Goal: Task Accomplishment & Management: Manage account settings

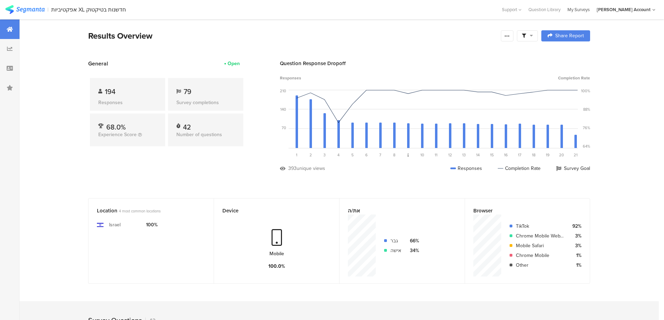
click at [588, 8] on div "My Surveys" at bounding box center [578, 9] width 29 height 7
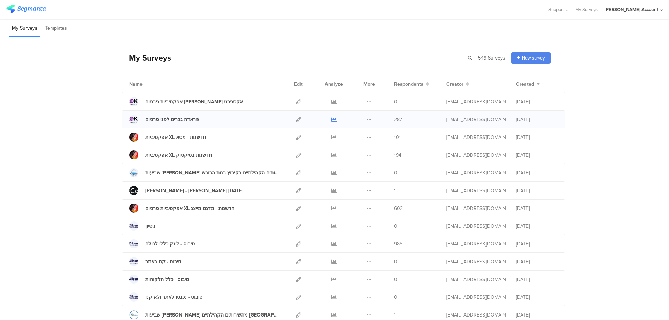
click at [333, 119] on icon at bounding box center [333, 119] width 5 height 5
click at [328, 136] on div at bounding box center [333, 137] width 21 height 17
click at [331, 137] on icon at bounding box center [333, 137] width 5 height 5
click at [331, 154] on icon at bounding box center [333, 155] width 5 height 5
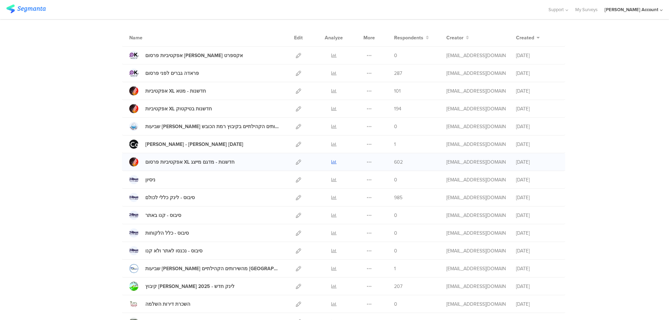
click at [331, 160] on icon at bounding box center [333, 162] width 5 height 5
click at [331, 90] on icon at bounding box center [333, 90] width 5 height 5
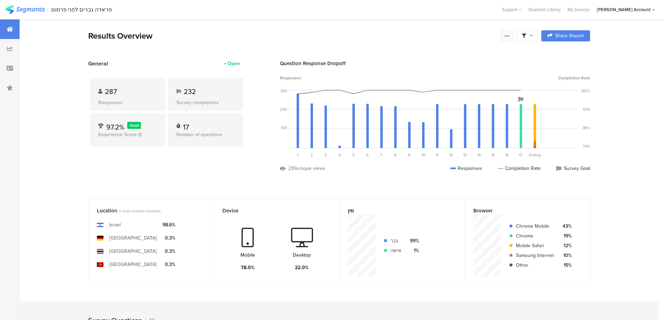
click at [510, 38] on icon at bounding box center [507, 36] width 6 height 6
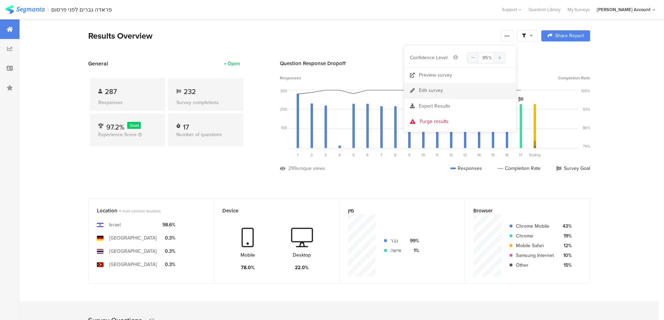
click at [445, 86] on link "Edit survey" at bounding box center [459, 90] width 111 height 15
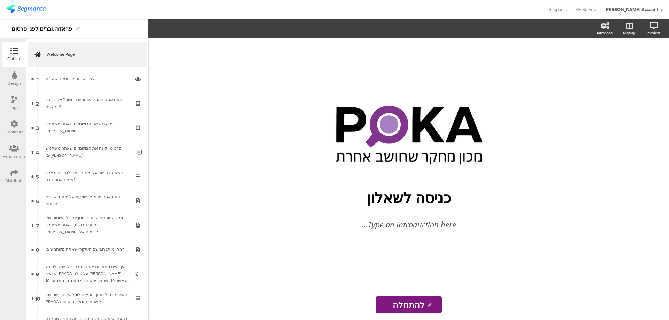
click at [10, 172] on div "Distribute" at bounding box center [14, 176] width 24 height 24
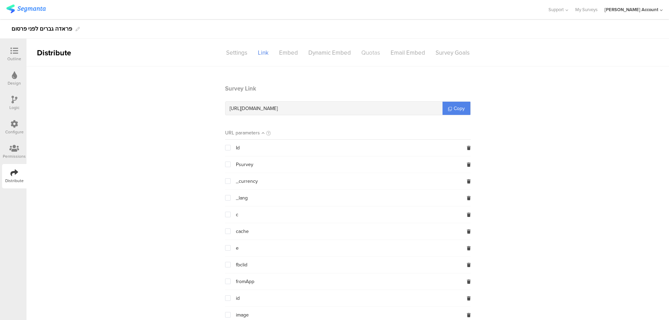
click at [370, 53] on div "Quotas" at bounding box center [370, 53] width 29 height 12
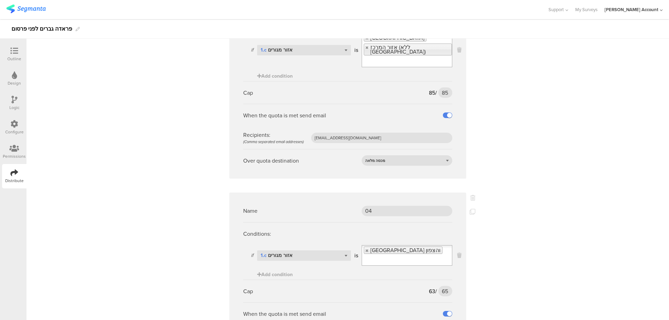
scroll to position [1068, 0]
click at [443, 86] on input "85" at bounding box center [445, 91] width 14 height 10
type input "90"
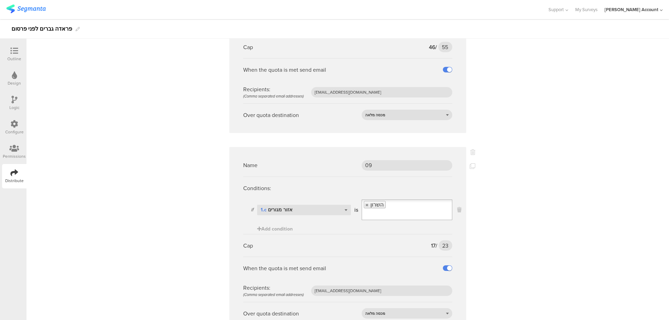
scroll to position [1515, 0]
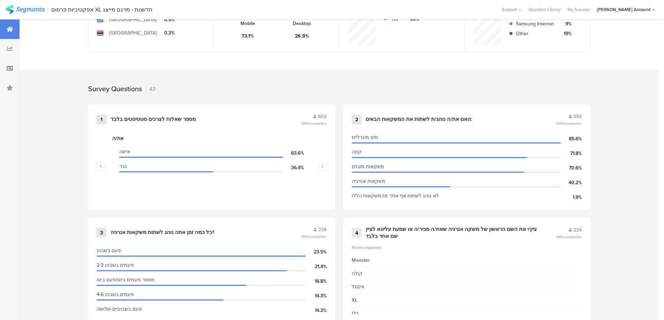
scroll to position [232, 0]
click at [189, 117] on div "מספר שאלות לצרכים סטטיסטים בלבד" at bounding box center [152, 118] width 85 height 7
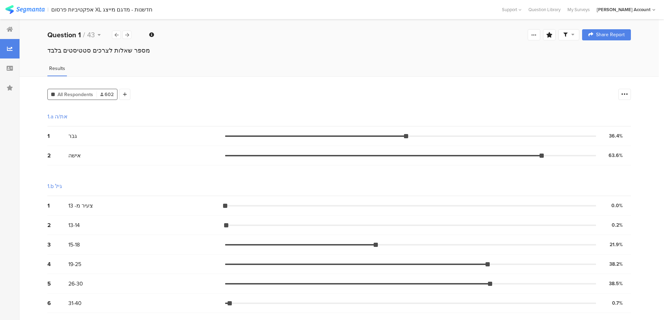
click at [567, 36] on icon at bounding box center [565, 35] width 4 height 4
click at [605, 54] on span at bounding box center [606, 55] width 10 height 6
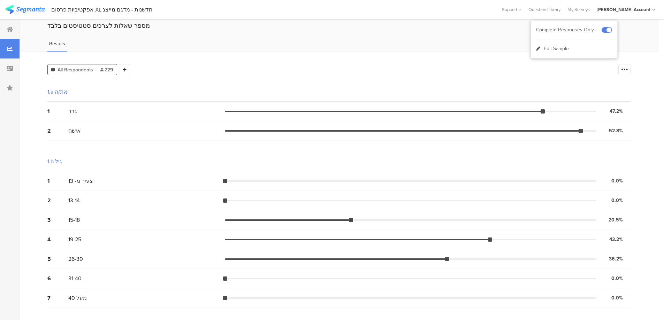
scroll to position [46, 0]
